Goal: Information Seeking & Learning: Learn about a topic

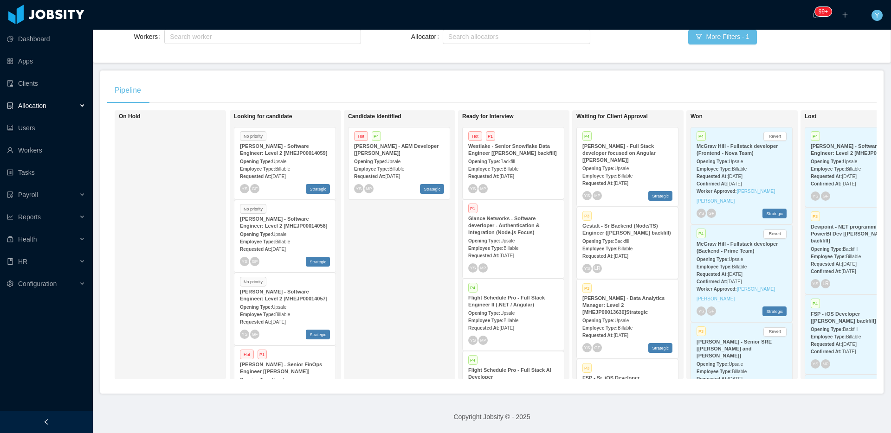
scroll to position [204, 0]
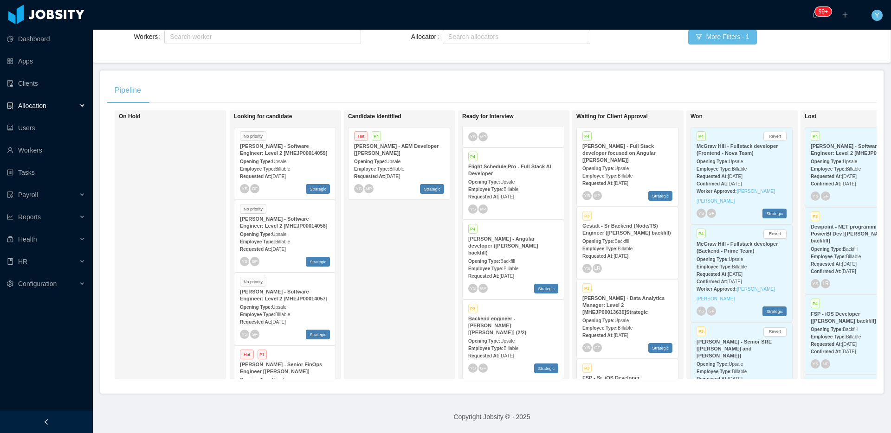
click at [496, 266] on strong "Employee Type:" at bounding box center [485, 268] width 35 height 5
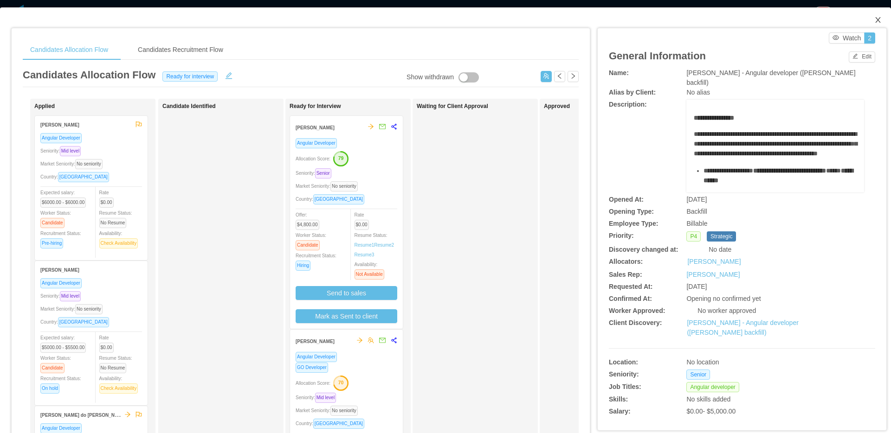
click at [866, 17] on span "Close" at bounding box center [878, 20] width 26 height 26
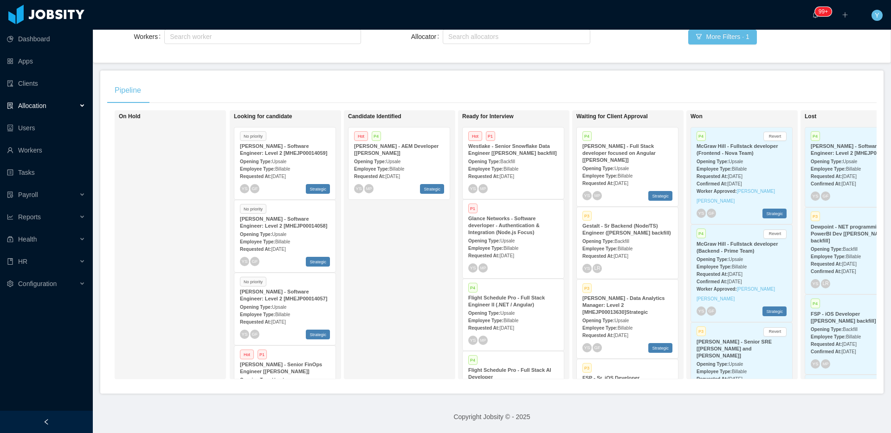
scroll to position [127, 0]
click at [622, 303] on div "[PERSON_NAME] - Data Analytics Manager: Level 2 [MHEJP00013630]Strategic" at bounding box center [627, 305] width 90 height 21
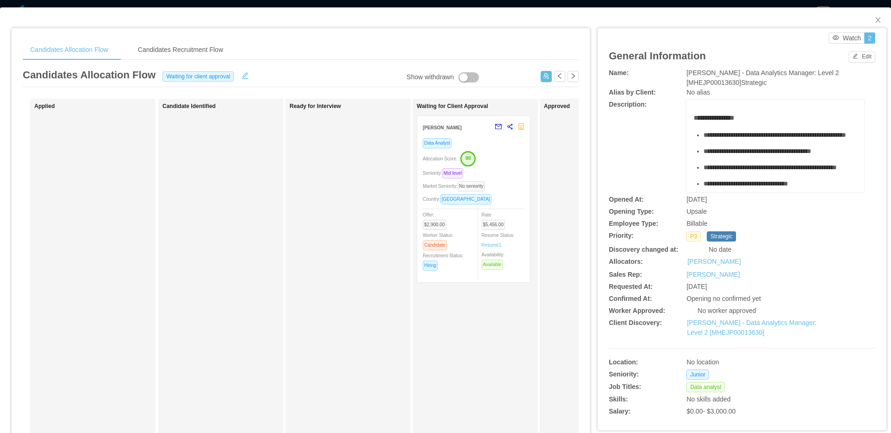
click at [459, 208] on div "Data Analyst Allocation Score: 99 Seniority: Mid level Market Seniority: No sen…" at bounding box center [474, 207] width 102 height 139
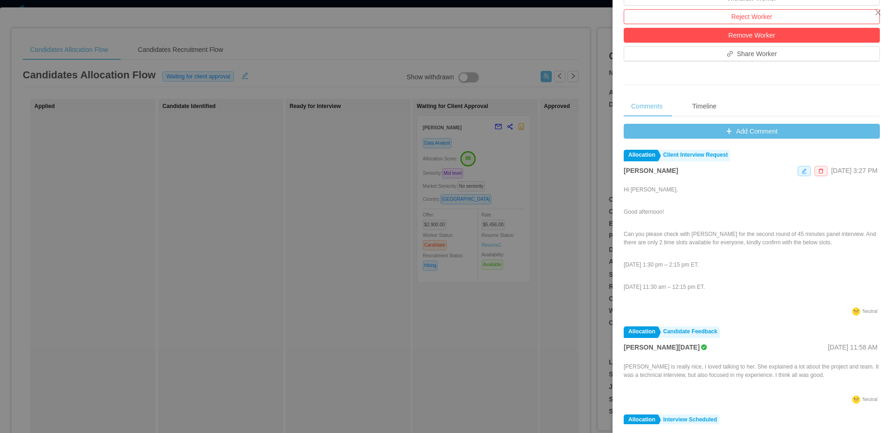
scroll to position [295, 0]
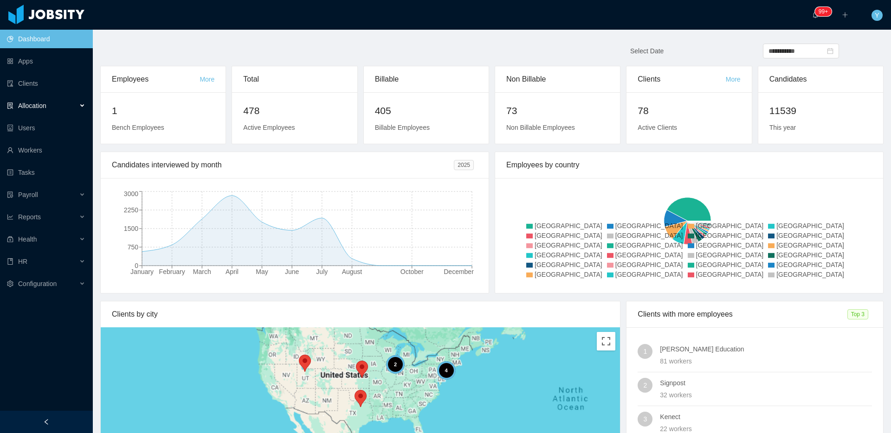
click at [68, 100] on div "Allocation" at bounding box center [46, 106] width 93 height 19
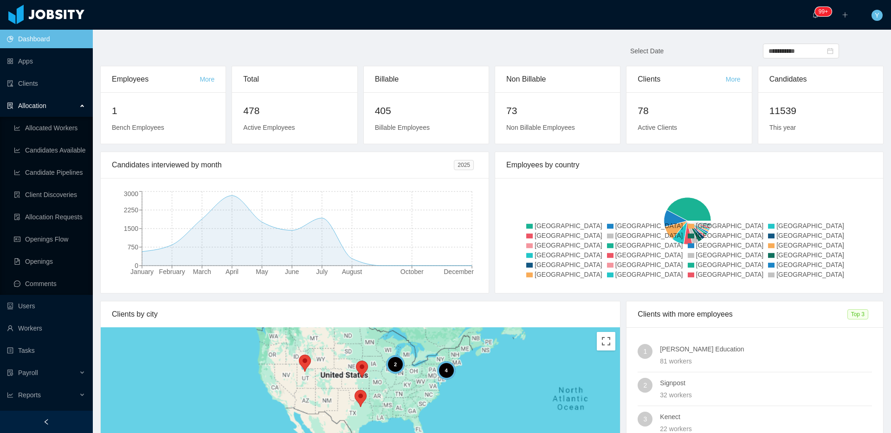
click at [68, 100] on div "Allocation" at bounding box center [46, 106] width 93 height 19
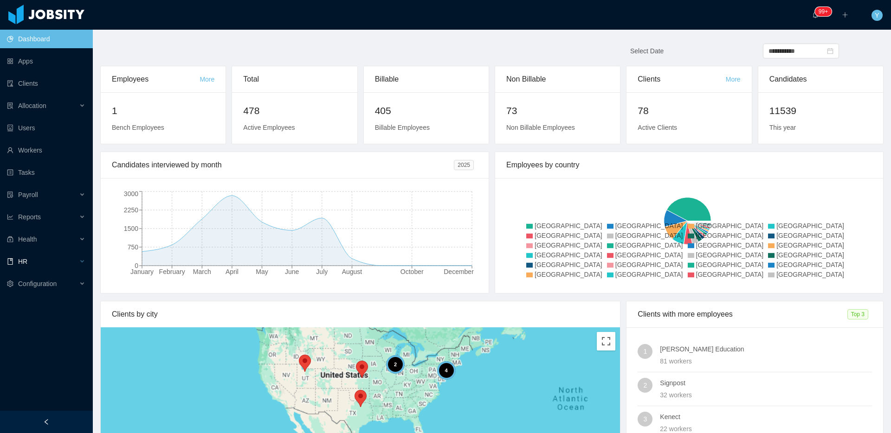
click at [33, 259] on div "HR" at bounding box center [46, 261] width 93 height 19
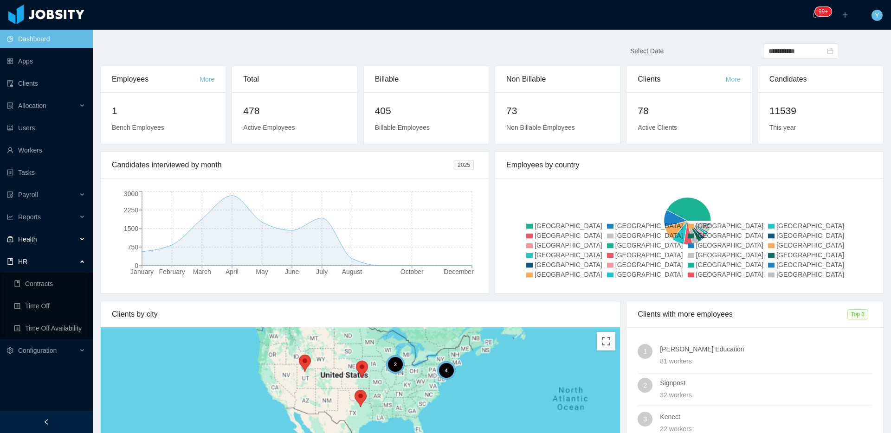
click at [38, 240] on div "Health" at bounding box center [46, 239] width 93 height 19
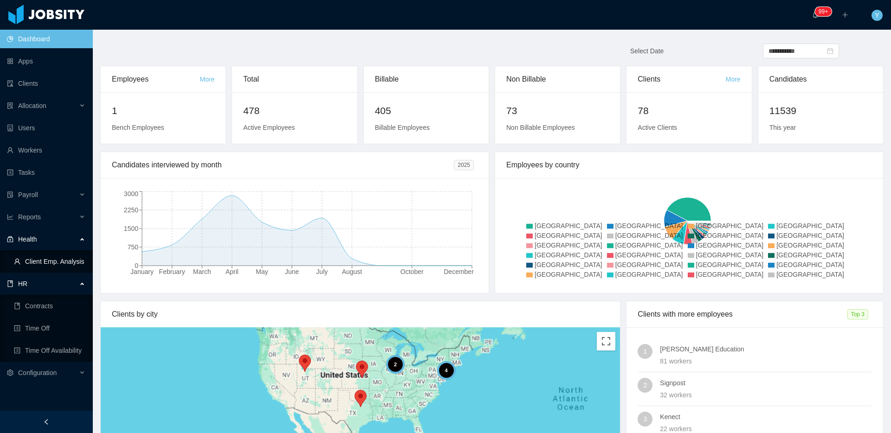
click at [36, 264] on link "Client Emp. Analysis" at bounding box center [49, 261] width 71 height 19
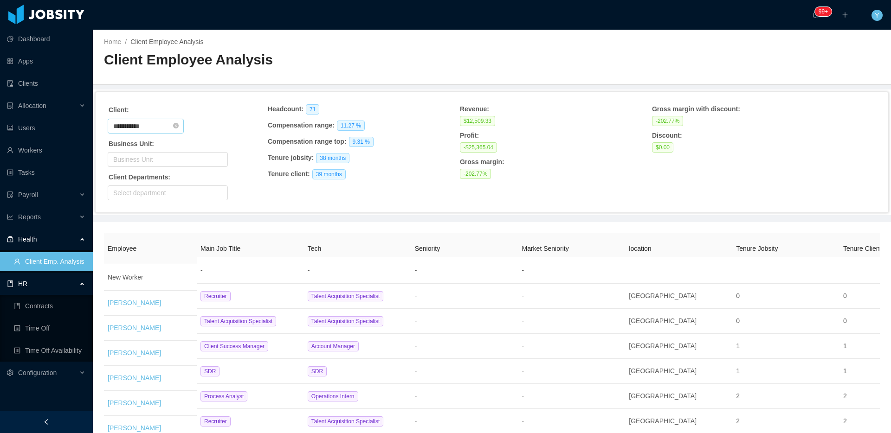
click at [164, 124] on input "**********" at bounding box center [146, 126] width 76 height 15
click at [136, 155] on li "Glance Networks" at bounding box center [149, 158] width 83 height 15
type input "**********"
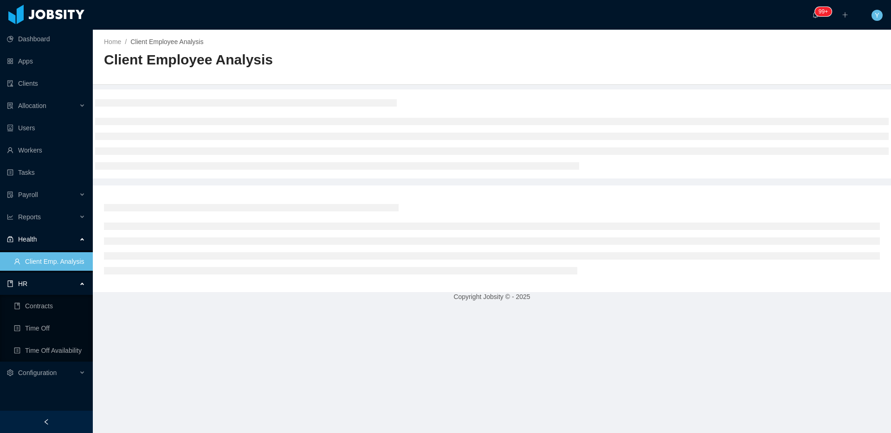
click at [204, 101] on h3 at bounding box center [246, 102] width 302 height 7
